Goal: Information Seeking & Learning: Learn about a topic

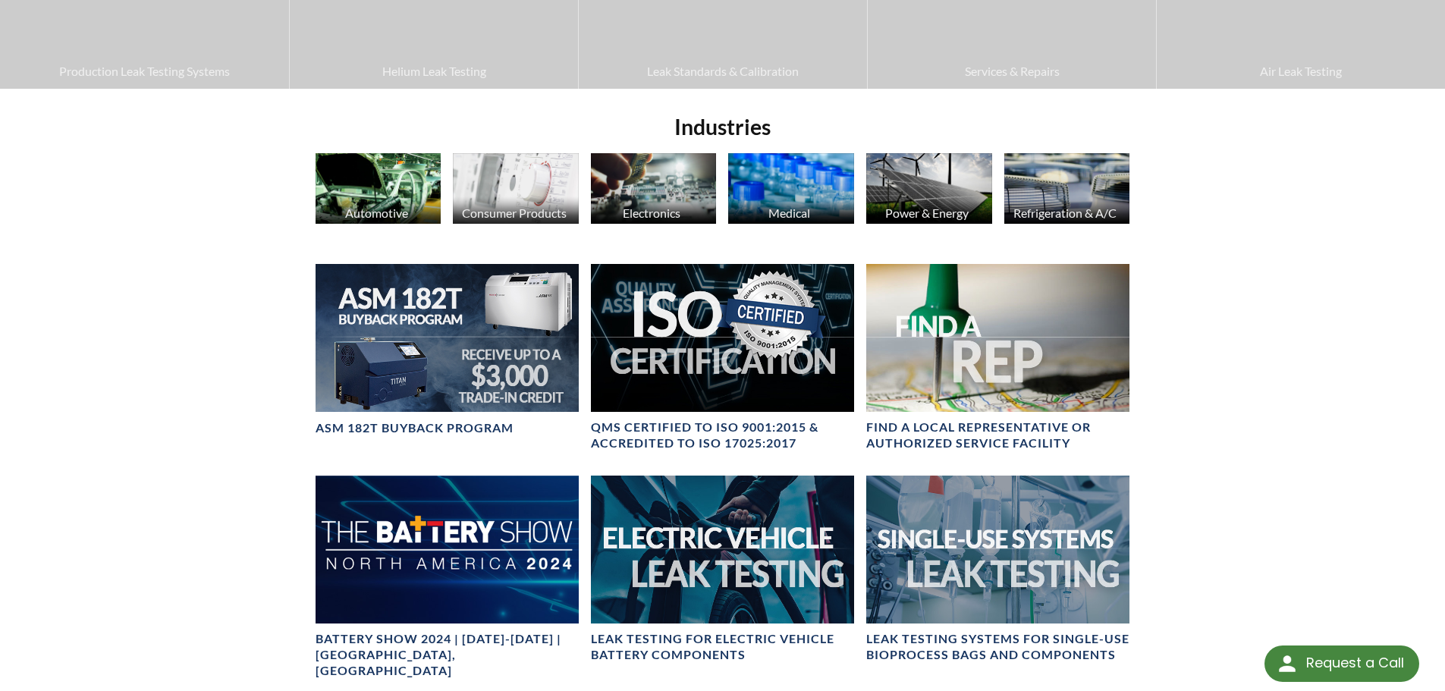
scroll to position [607, 0]
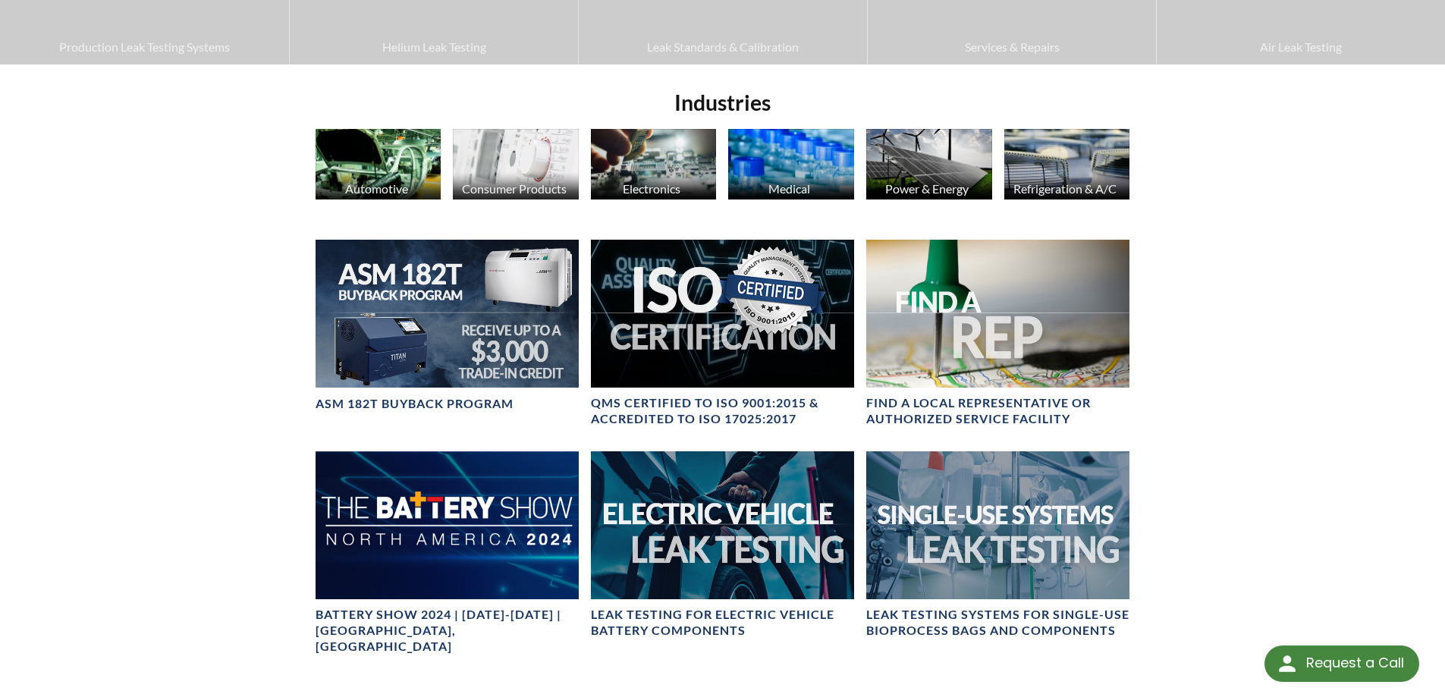
click at [218, 306] on div "Videos LACO News Online Store Production Leak Testing Systems Helium Leak Testi…" at bounding box center [722, 167] width 1445 height 1400
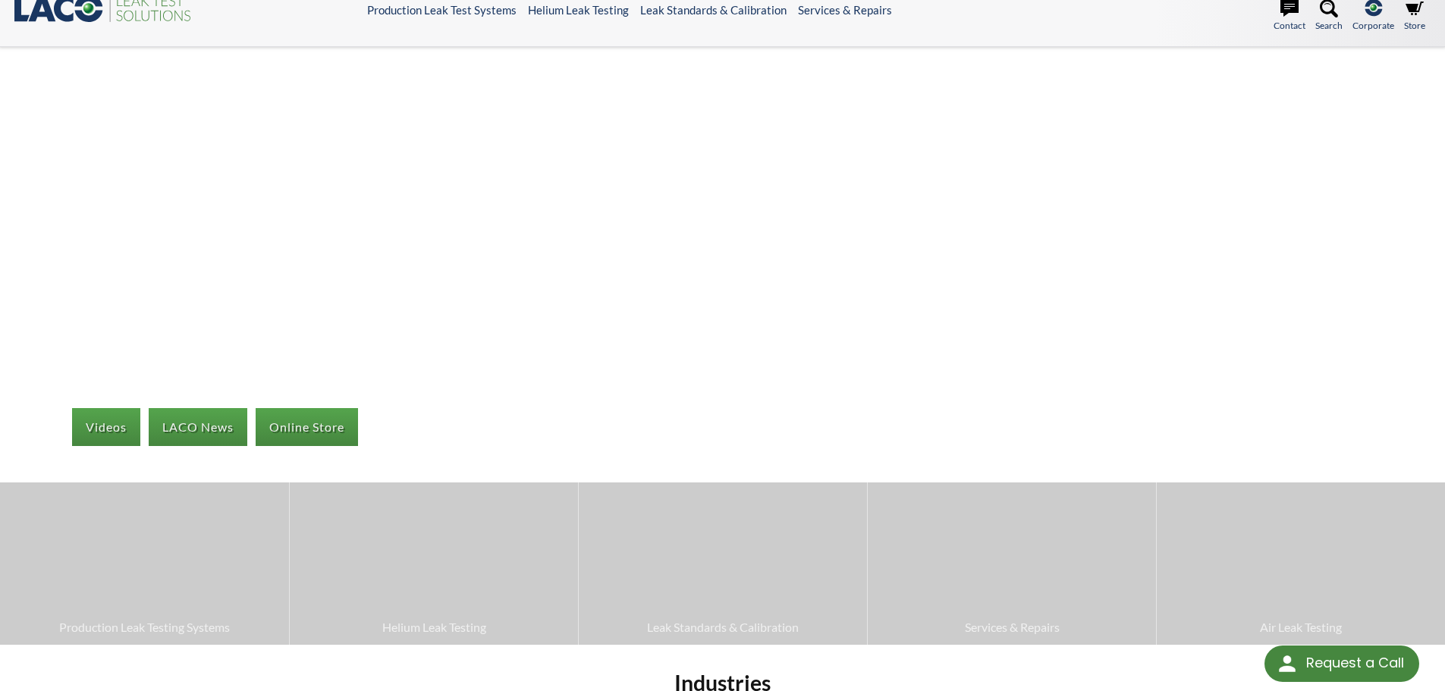
scroll to position [0, 0]
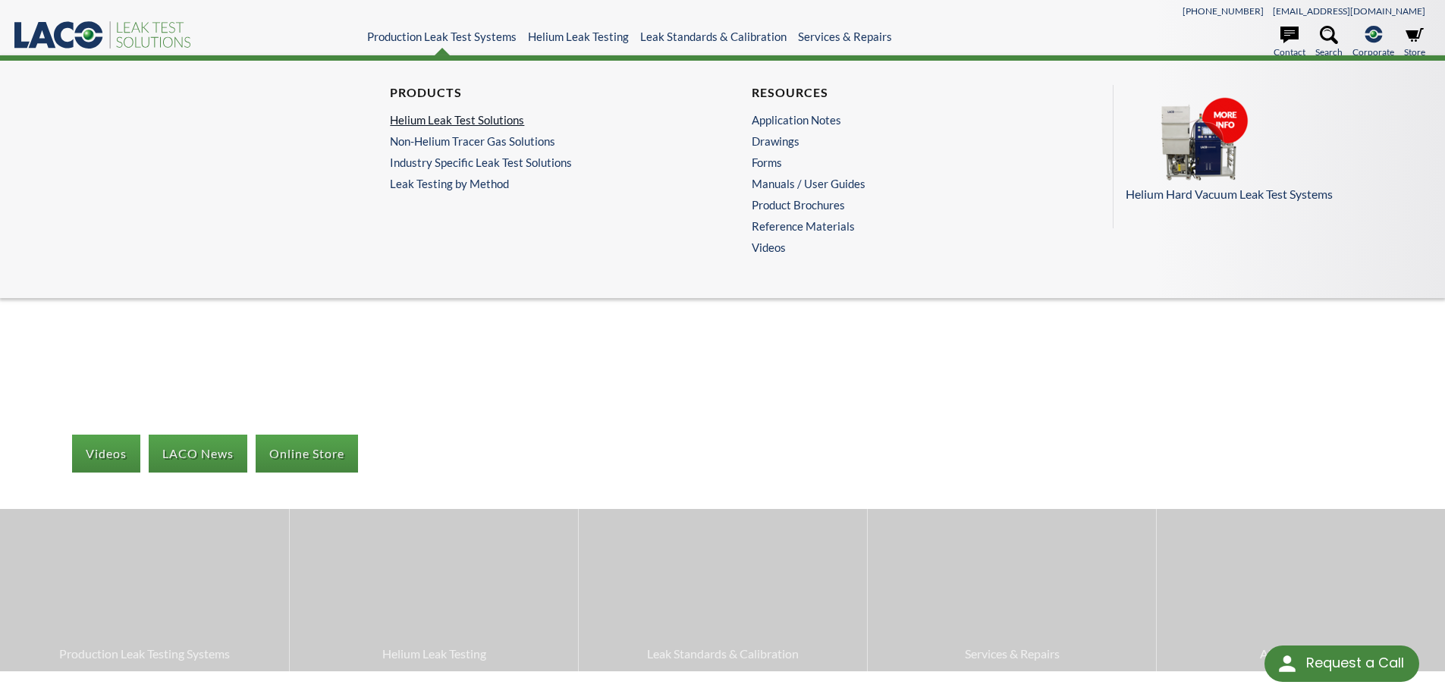
click at [438, 120] on link "Helium Leak Test Solutions" at bounding box center [538, 120] width 296 height 14
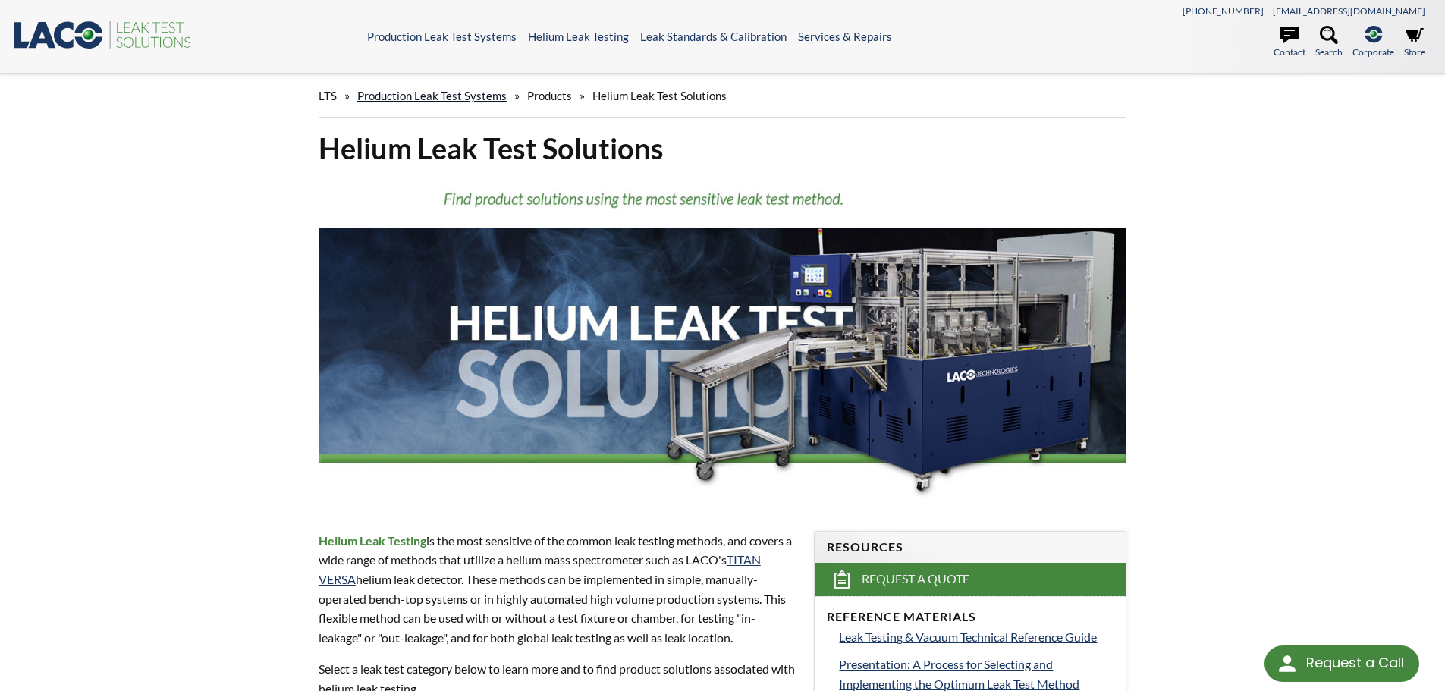
click at [469, 89] on link "Production Leak Test Systems" at bounding box center [431, 96] width 149 height 14
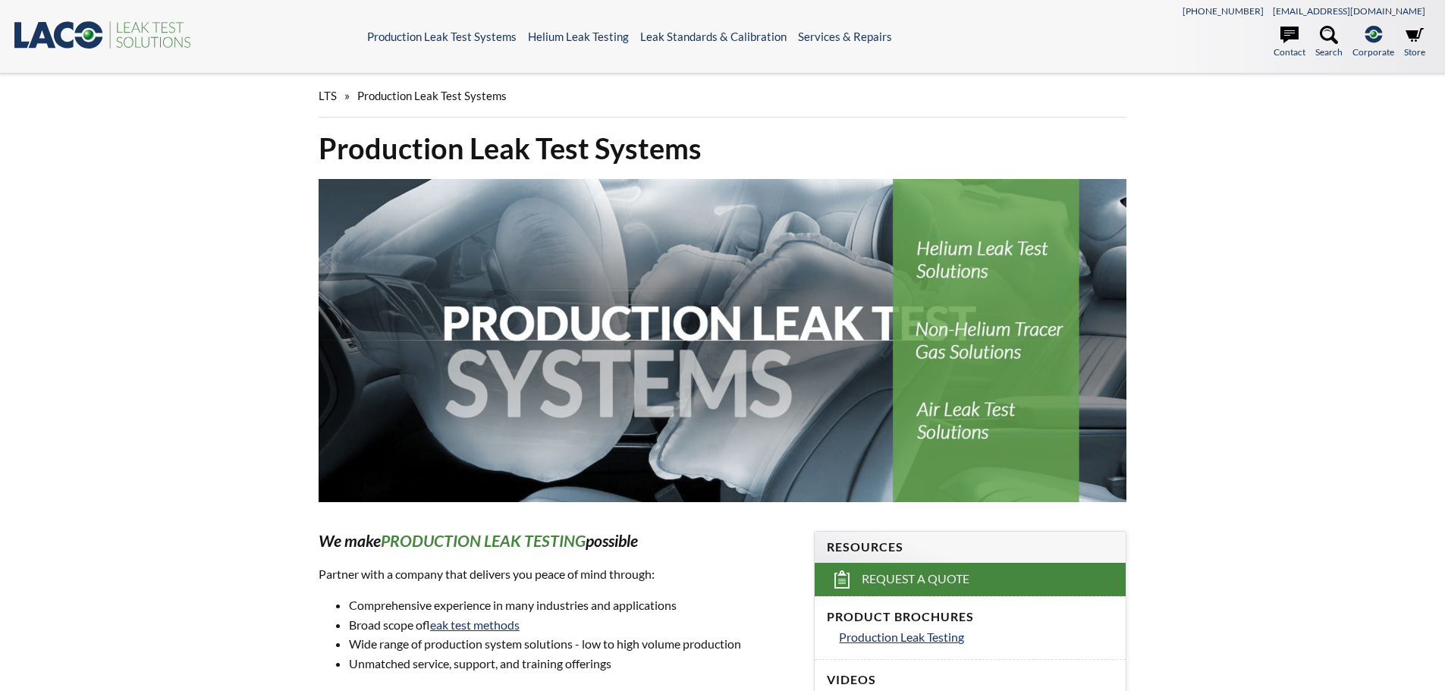
select select "Language Translate Widget"
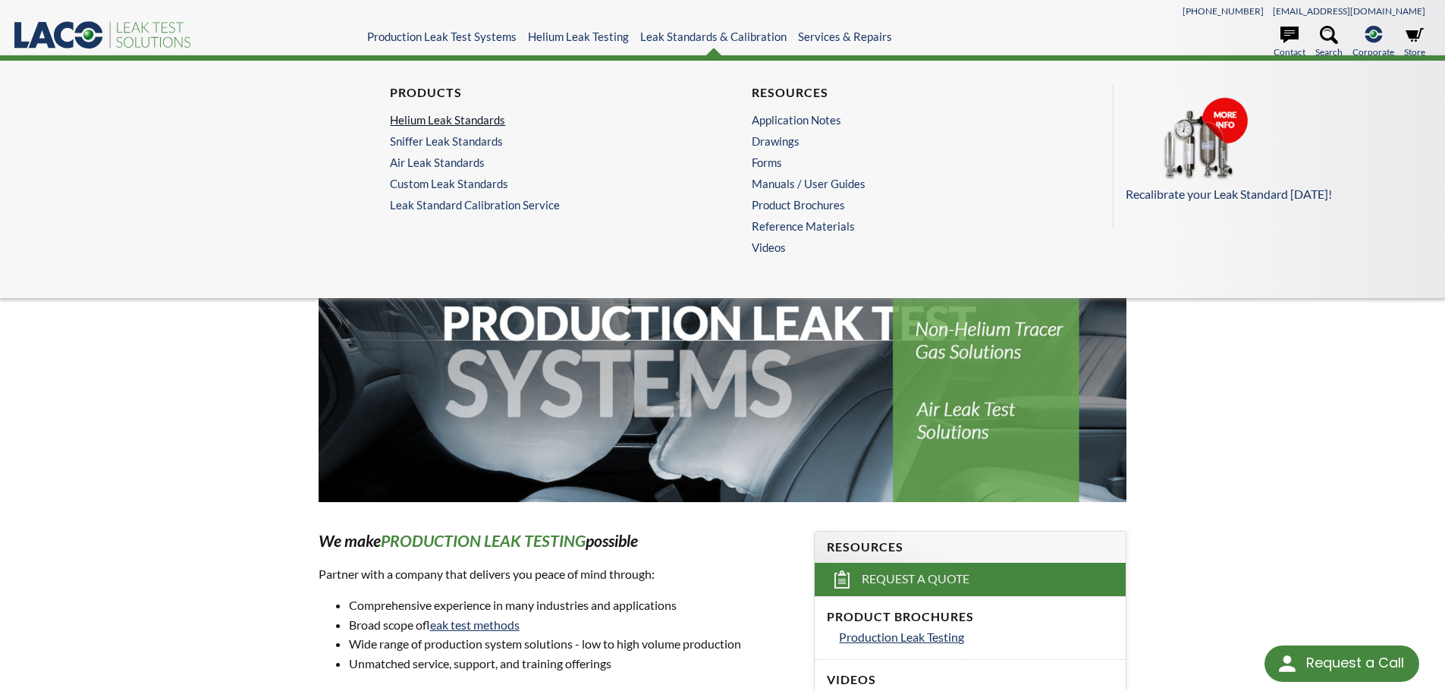
click at [440, 118] on link "Helium Leak Standards" at bounding box center [538, 120] width 296 height 14
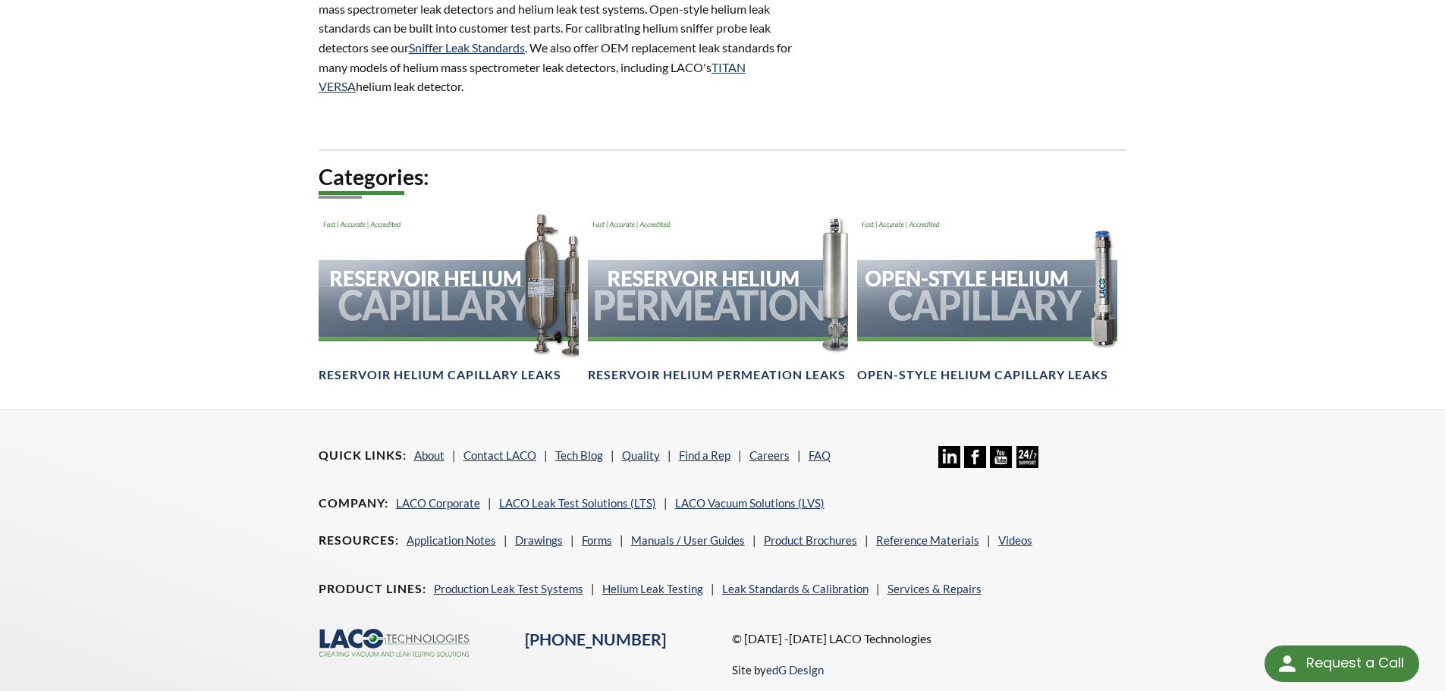
scroll to position [379, 0]
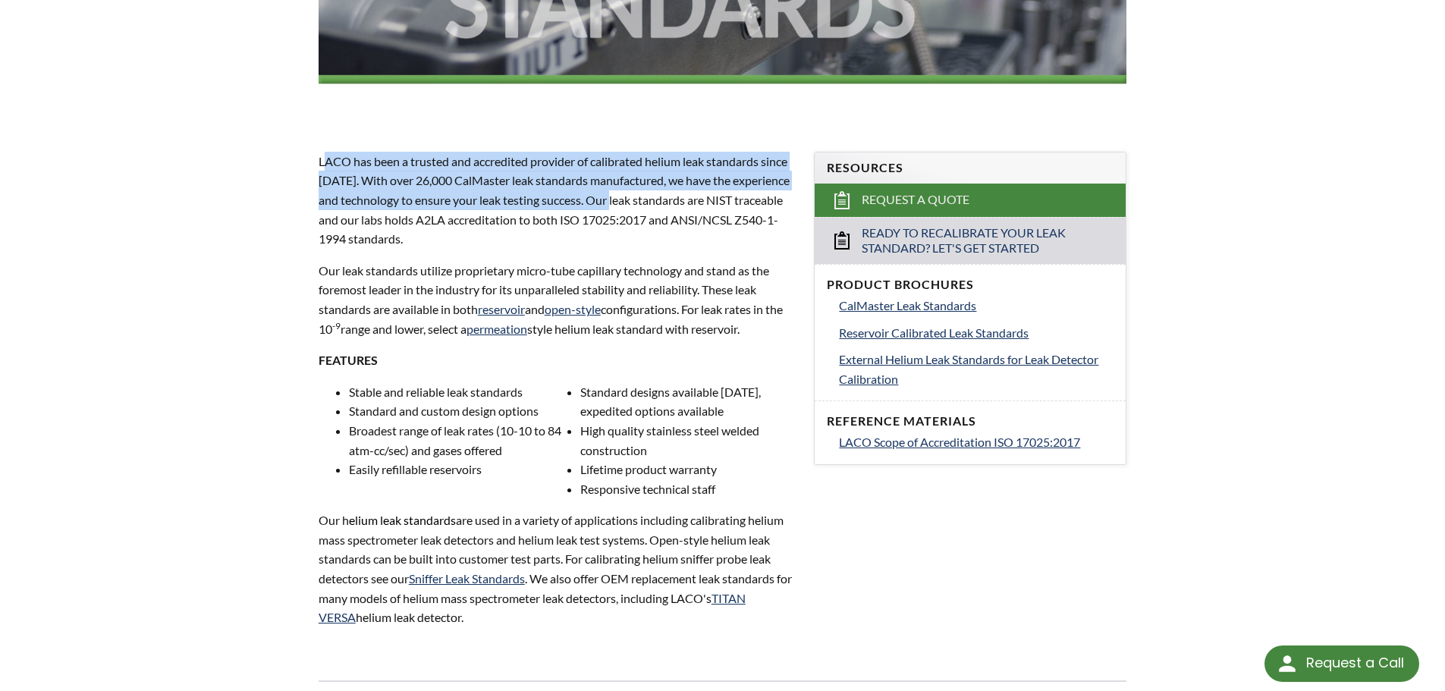
drag, startPoint x: 322, startPoint y: 154, endPoint x: 621, endPoint y: 197, distance: 302.6
click at [621, 197] on p "LACO has been a trusted and accredited provider of calibrated helium leak stand…" at bounding box center [557, 200] width 478 height 97
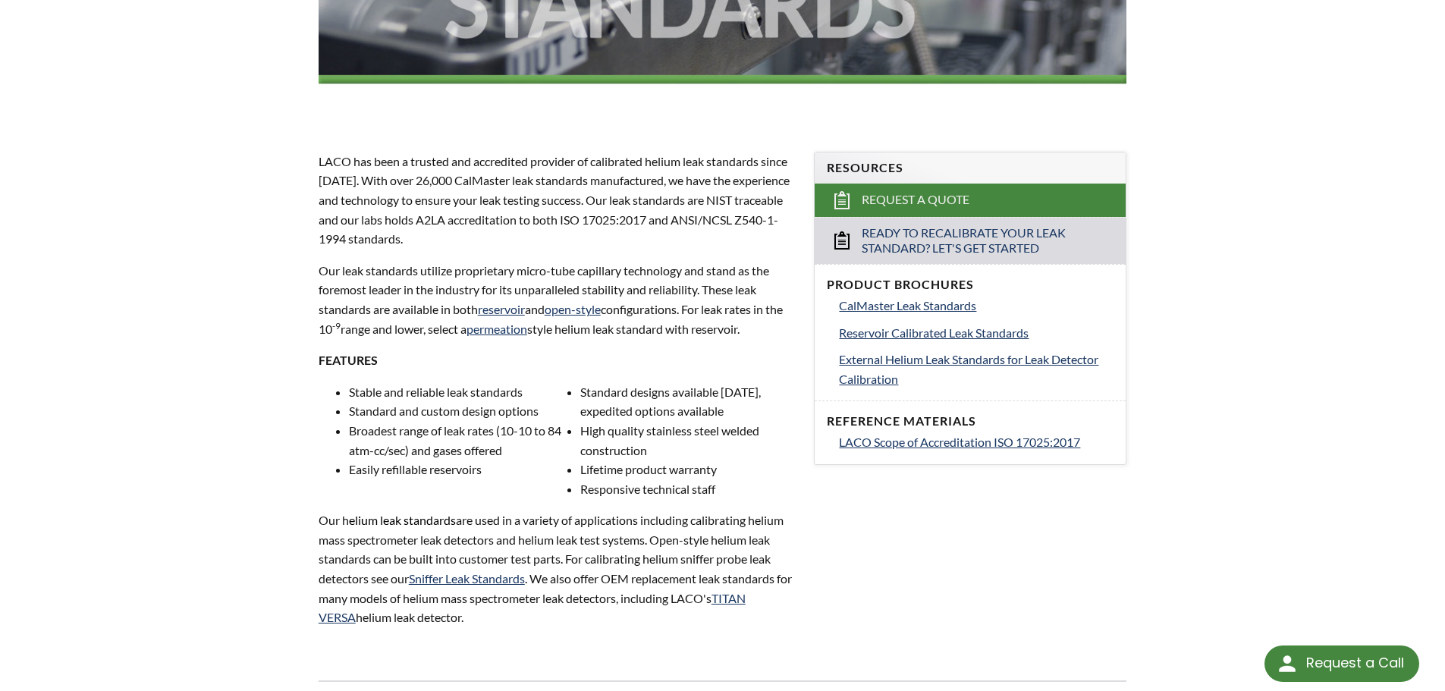
click at [507, 250] on div "LACO has been a trusted and accredited provider of calibrated helium leak stand…" at bounding box center [557, 404] width 478 height 504
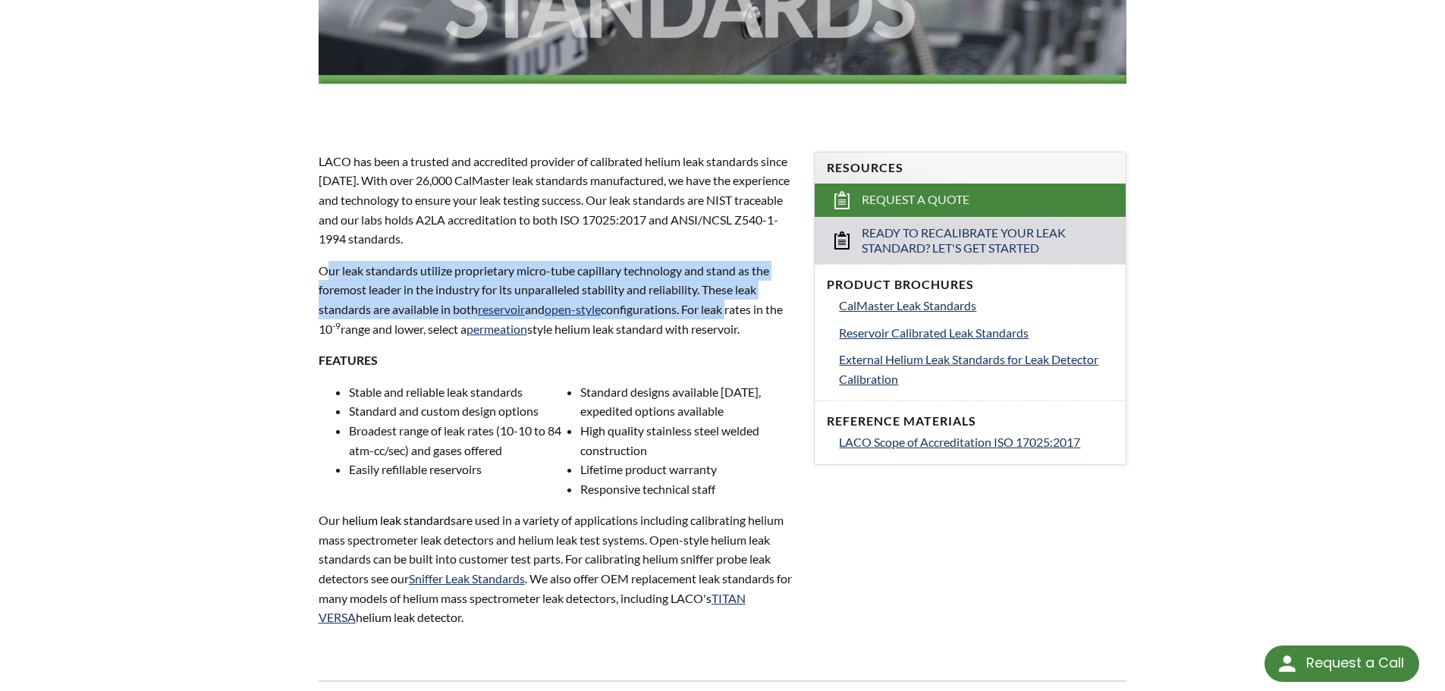
drag, startPoint x: 324, startPoint y: 268, endPoint x: 737, endPoint y: 318, distance: 416.2
click at [737, 318] on p "Our leak standards utilize proprietary micro-tube capillary technology and stan…" at bounding box center [557, 299] width 478 height 77
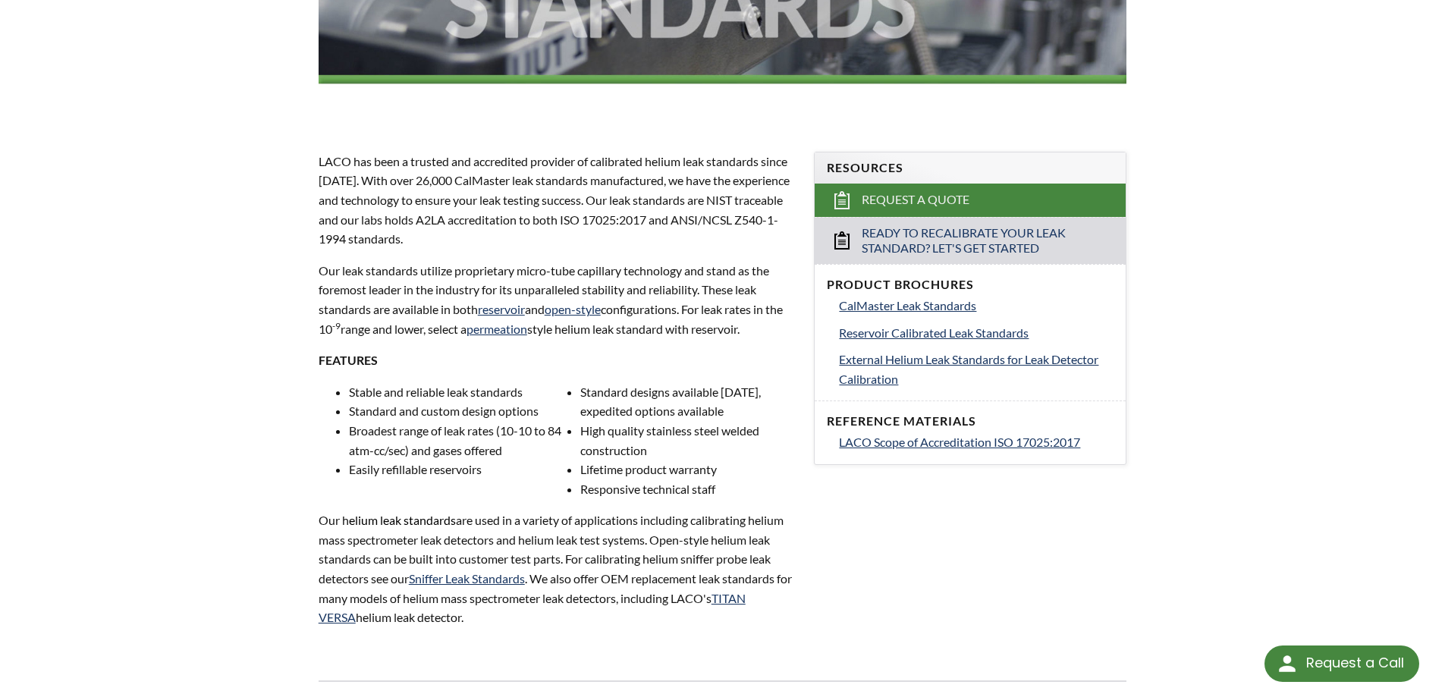
click at [686, 354] on p "FEATURES" at bounding box center [557, 360] width 478 height 20
drag, startPoint x: 698, startPoint y: 318, endPoint x: 776, endPoint y: 331, distance: 79.3
click at [776, 331] on p "Our leak standards utilize proprietary micro-tube capillary technology and stan…" at bounding box center [557, 299] width 478 height 77
drag, startPoint x: 724, startPoint y: 349, endPoint x: 732, endPoint y: 325, distance: 25.4
click at [726, 346] on div "LACO has been a trusted and accredited provider of calibrated helium leak stand…" at bounding box center [557, 404] width 478 height 504
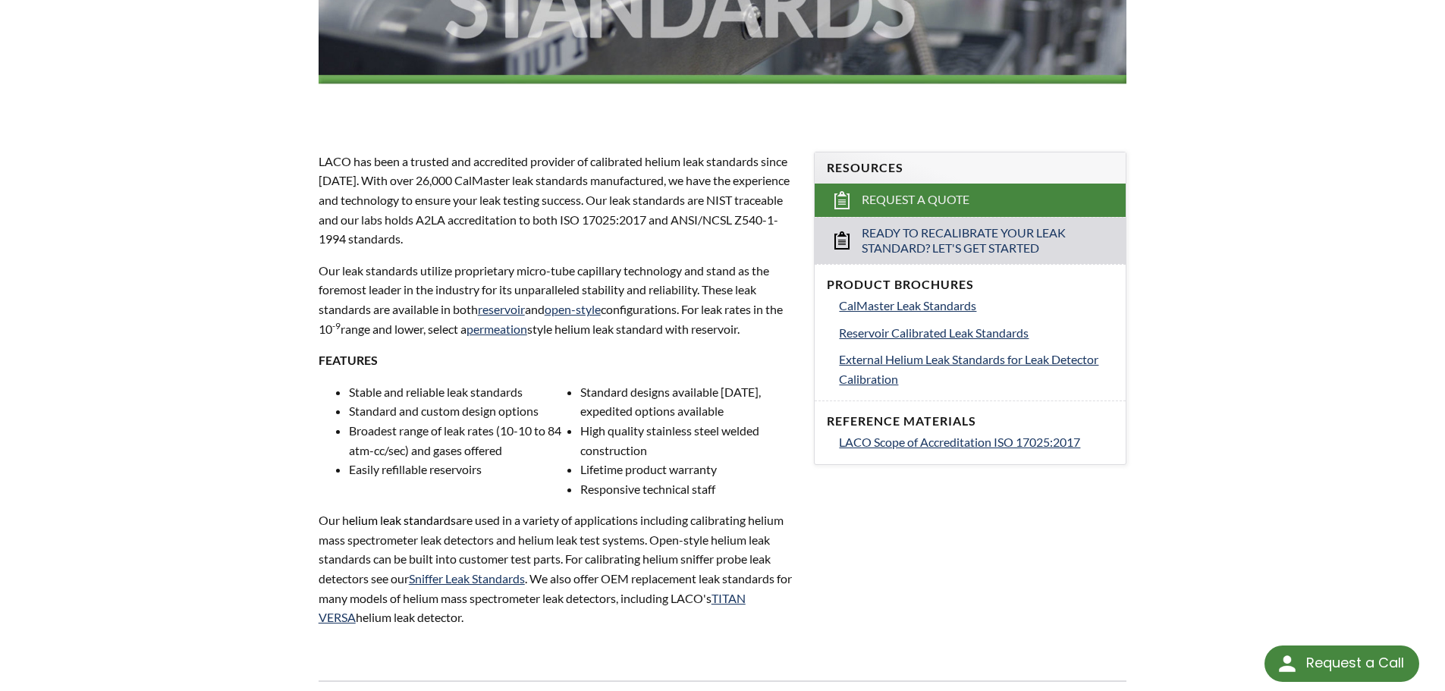
drag, startPoint x: 700, startPoint y: 309, endPoint x: 779, endPoint y: 326, distance: 80.6
click at [779, 326] on p "Our leak standards utilize proprietary micro-tube capillary technology and stan…" at bounding box center [557, 299] width 478 height 77
click at [447, 353] on p "FEATURES" at bounding box center [557, 360] width 478 height 20
drag, startPoint x: 328, startPoint y: 321, endPoint x: 406, endPoint y: 334, distance: 78.5
click at [406, 334] on p "Our leak standards utilize proprietary micro-tube capillary technology and stan…" at bounding box center [557, 299] width 478 height 77
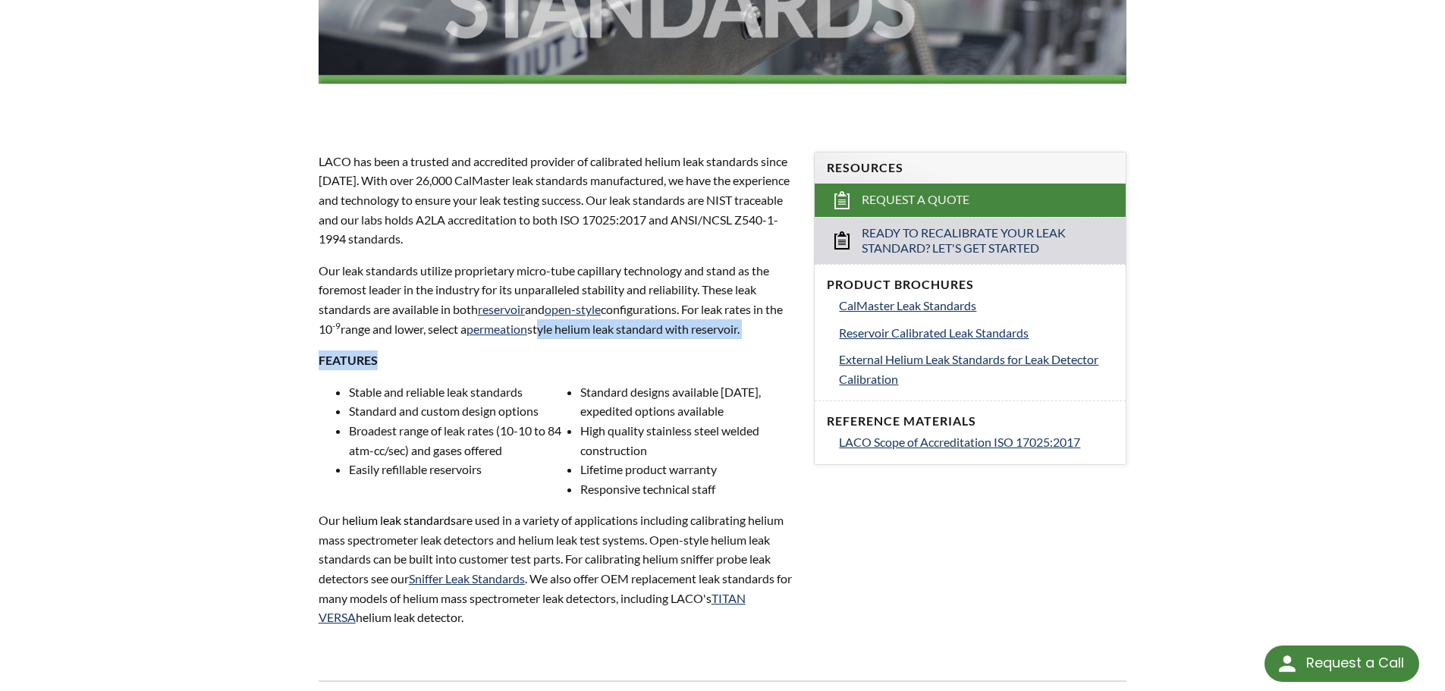
drag, startPoint x: 561, startPoint y: 331, endPoint x: 695, endPoint y: 352, distance: 135.9
click at [695, 345] on div "LACO has been a trusted and accredited provider of calibrated helium leak stand…" at bounding box center [557, 404] width 478 height 504
click at [654, 349] on div "LACO has been a trusted and accredited provider of calibrated helium leak stand…" at bounding box center [557, 404] width 478 height 504
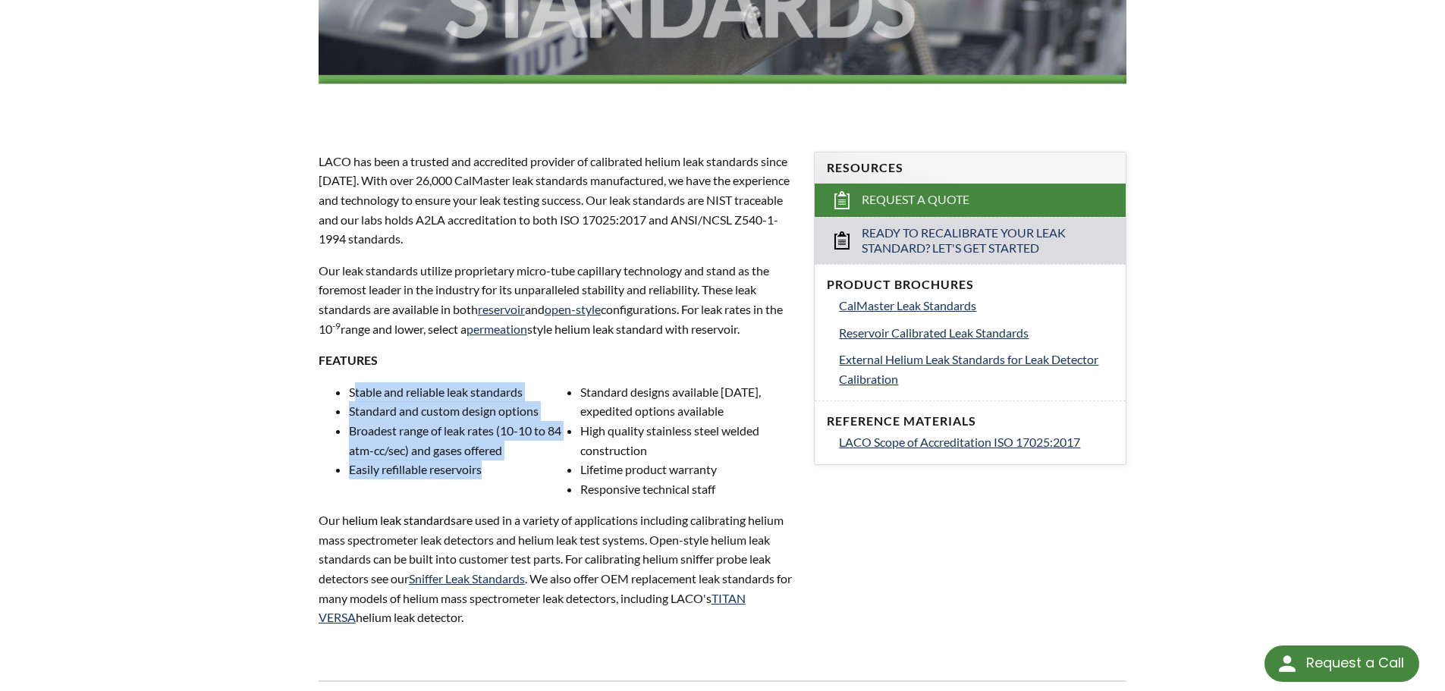
drag, startPoint x: 357, startPoint y: 394, endPoint x: 552, endPoint y: 478, distance: 212.0
click at [552, 478] on ul "Stable and reliable leak standards Standard and custom design options Broadest …" at bounding box center [557, 440] width 478 height 117
drag, startPoint x: 582, startPoint y: 392, endPoint x: 767, endPoint y: 414, distance: 186.3
click at [767, 414] on li "Standard designs available in 3 weeks, expedited options available" at bounding box center [688, 401] width 216 height 39
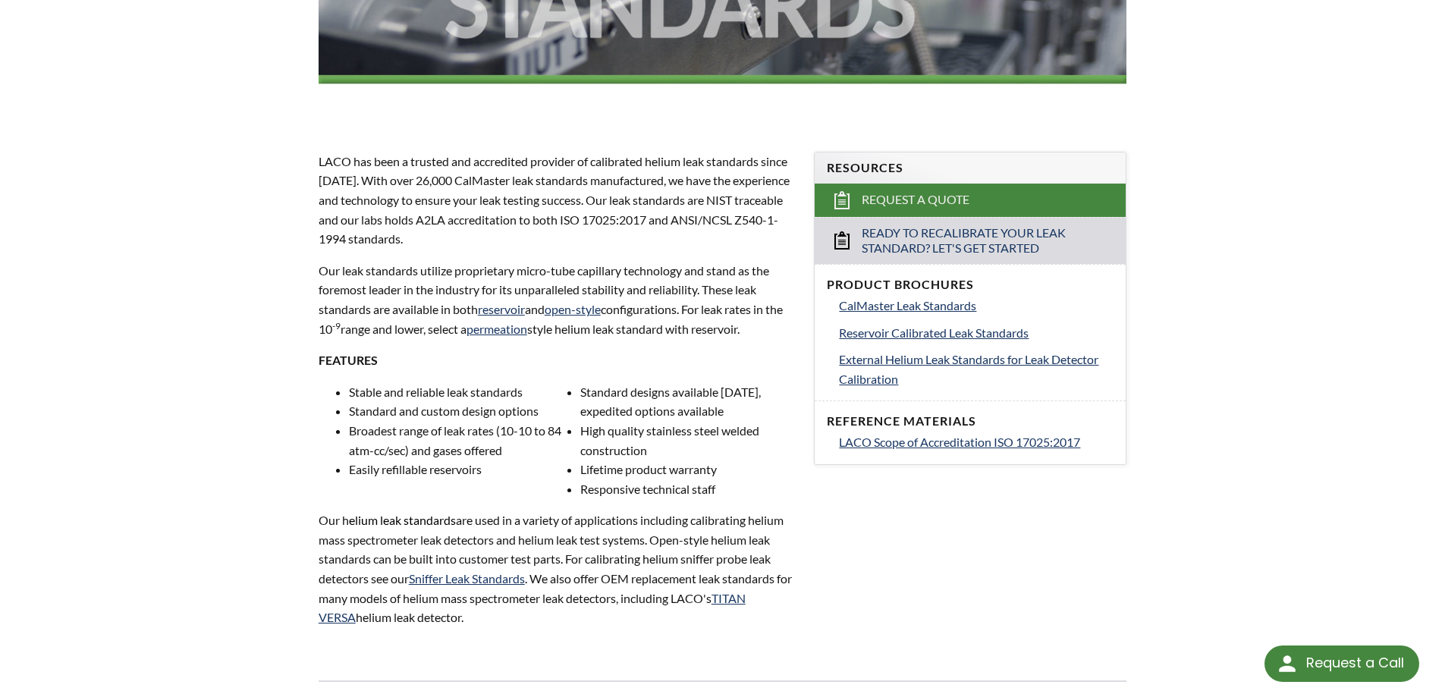
click at [629, 439] on li "High quality stainless steel welded construction" at bounding box center [688, 440] width 216 height 39
drag, startPoint x: 580, startPoint y: 430, endPoint x: 667, endPoint y: 455, distance: 90.7
click at [662, 453] on li "High quality stainless steel welded construction" at bounding box center [688, 440] width 216 height 39
drag, startPoint x: 613, startPoint y: 491, endPoint x: 767, endPoint y: 500, distance: 154.2
click at [752, 494] on li "Responsive technical staff" at bounding box center [688, 489] width 216 height 20
